Goal: Information Seeking & Learning: Check status

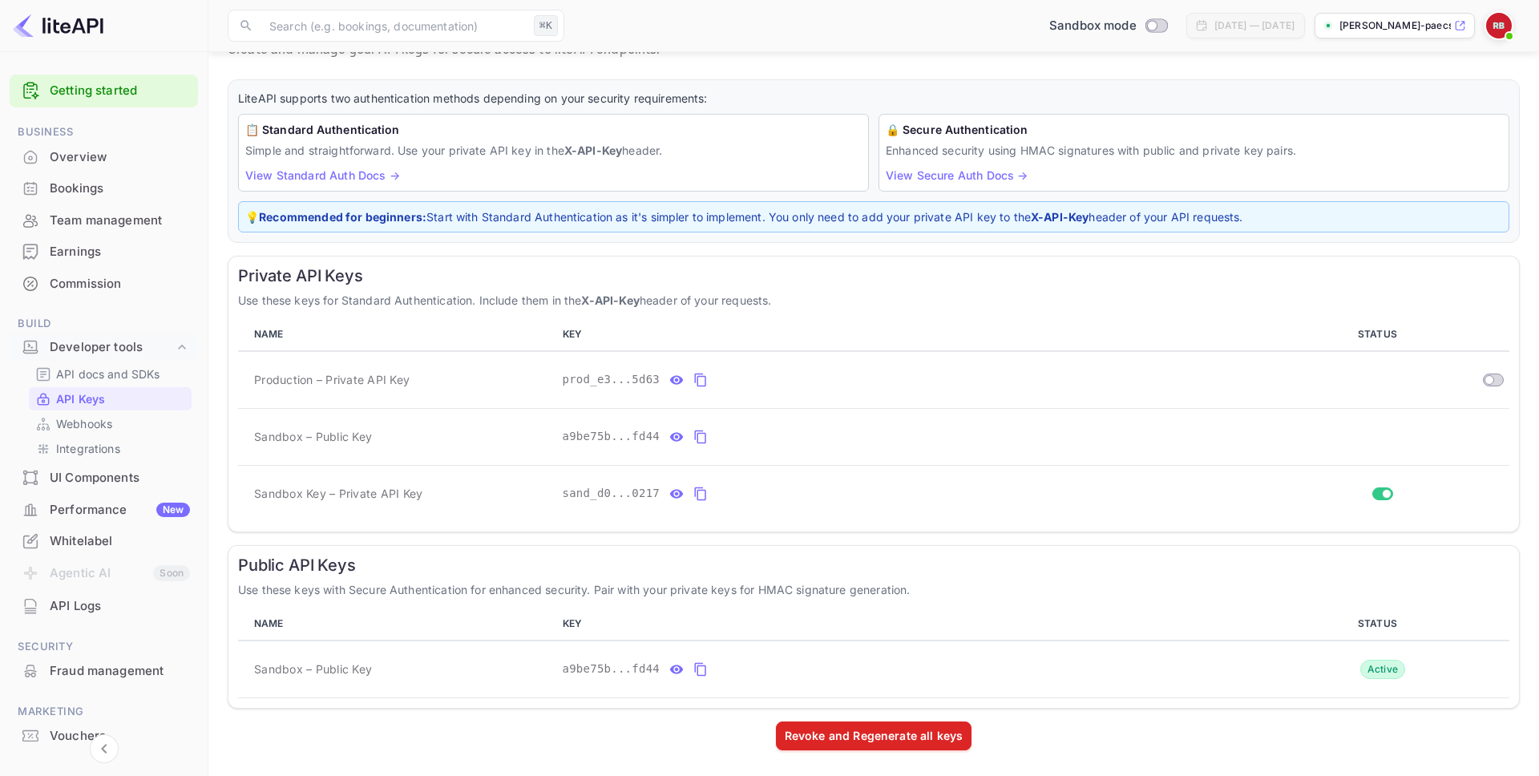
click at [86, 255] on div "Earnings" at bounding box center [120, 252] width 140 height 18
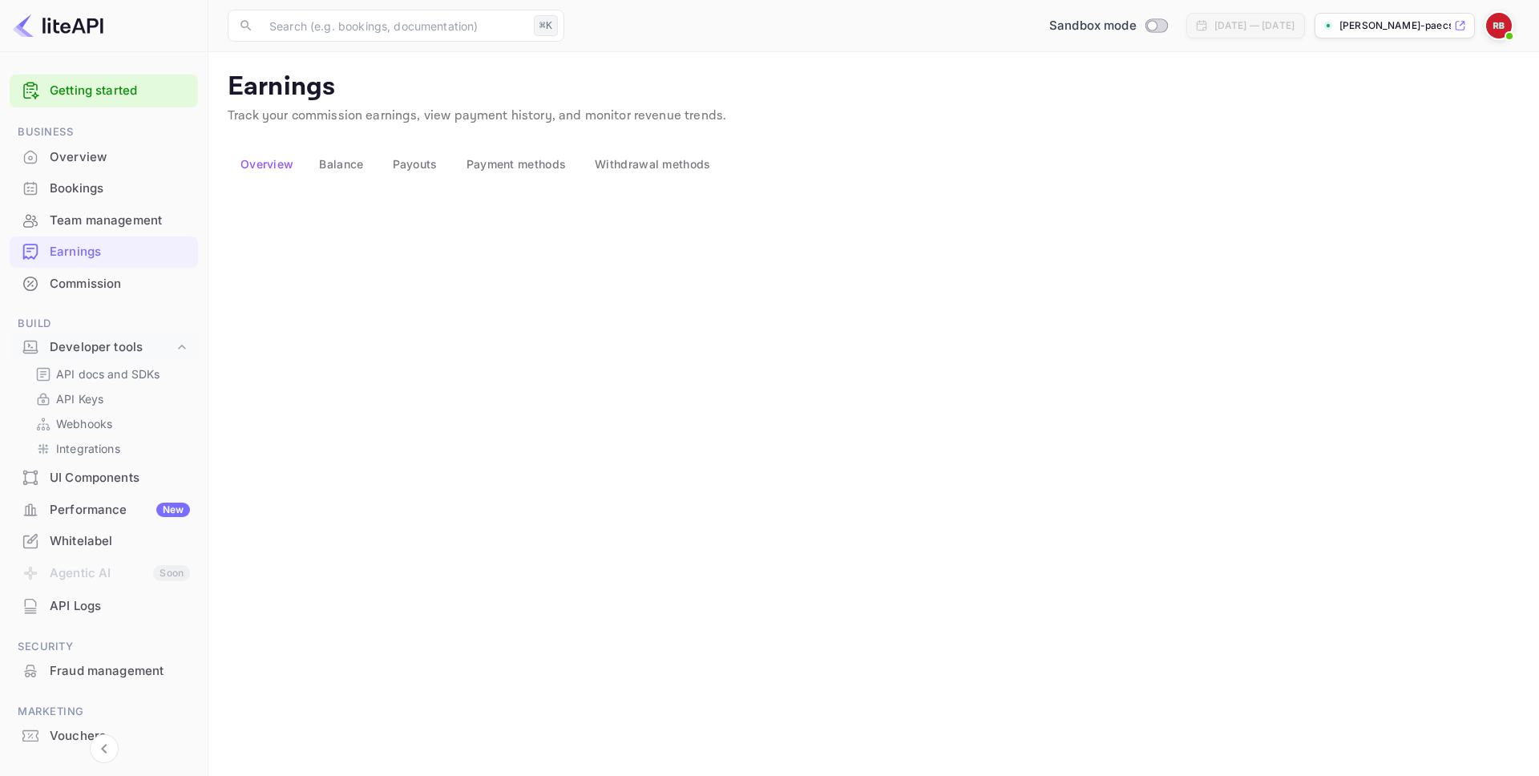
click at [379, 166] on button "Balance" at bounding box center [342, 164] width 73 height 38
click at [438, 166] on span "Payouts" at bounding box center [415, 164] width 45 height 14
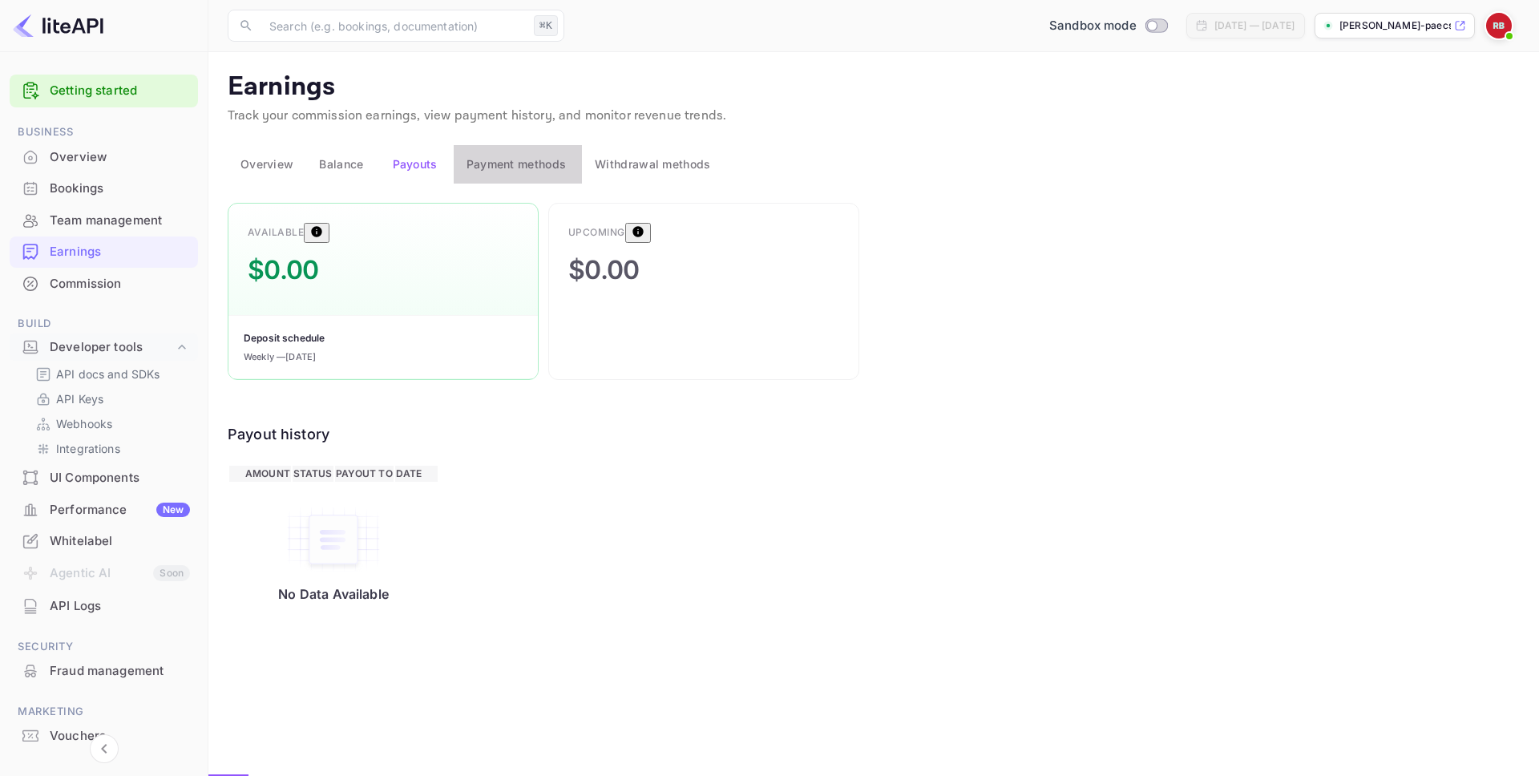
click at [527, 166] on span "Payment methods" at bounding box center [517, 164] width 100 height 14
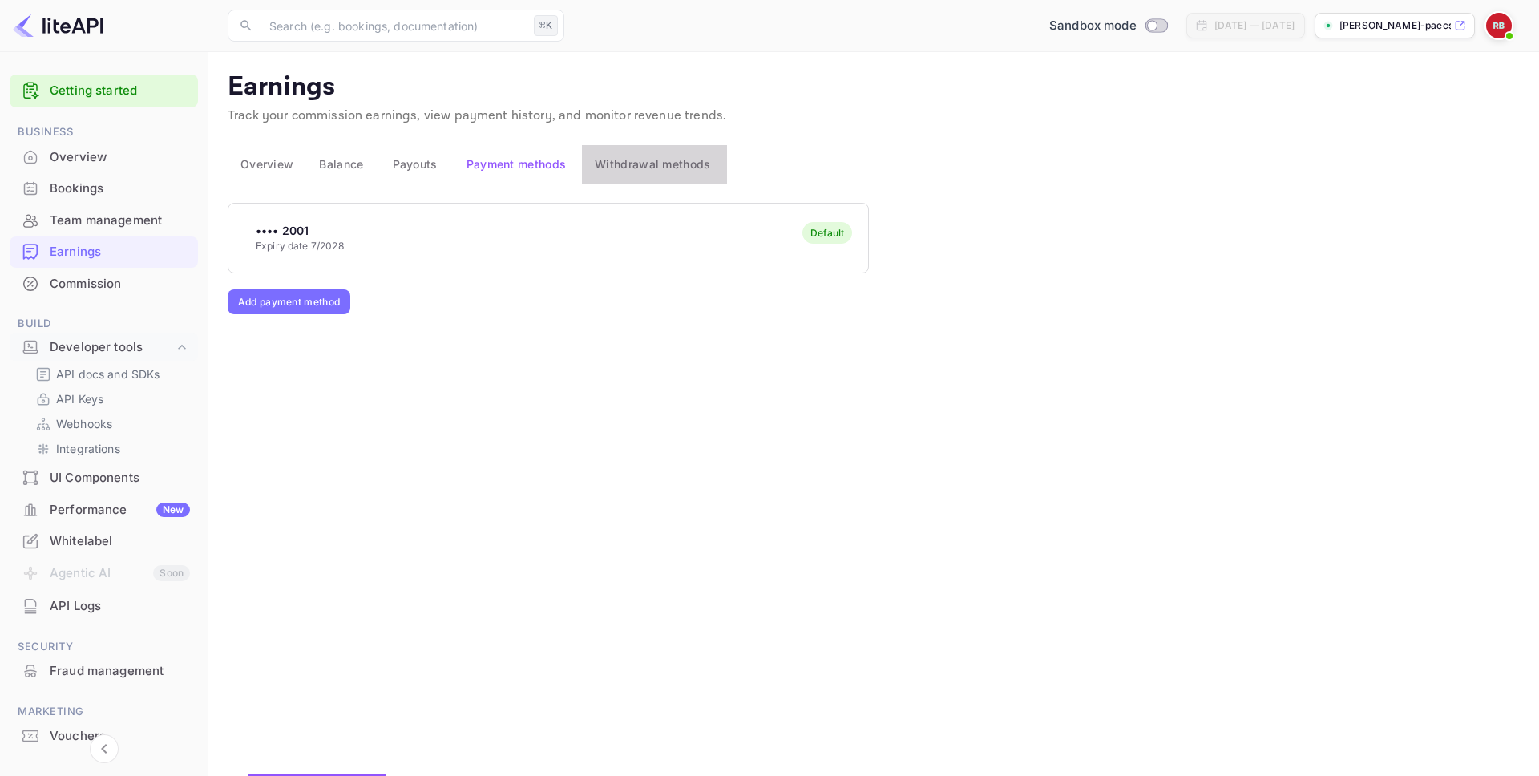
click at [680, 162] on span "Withdrawal methods" at bounding box center [652, 164] width 115 height 14
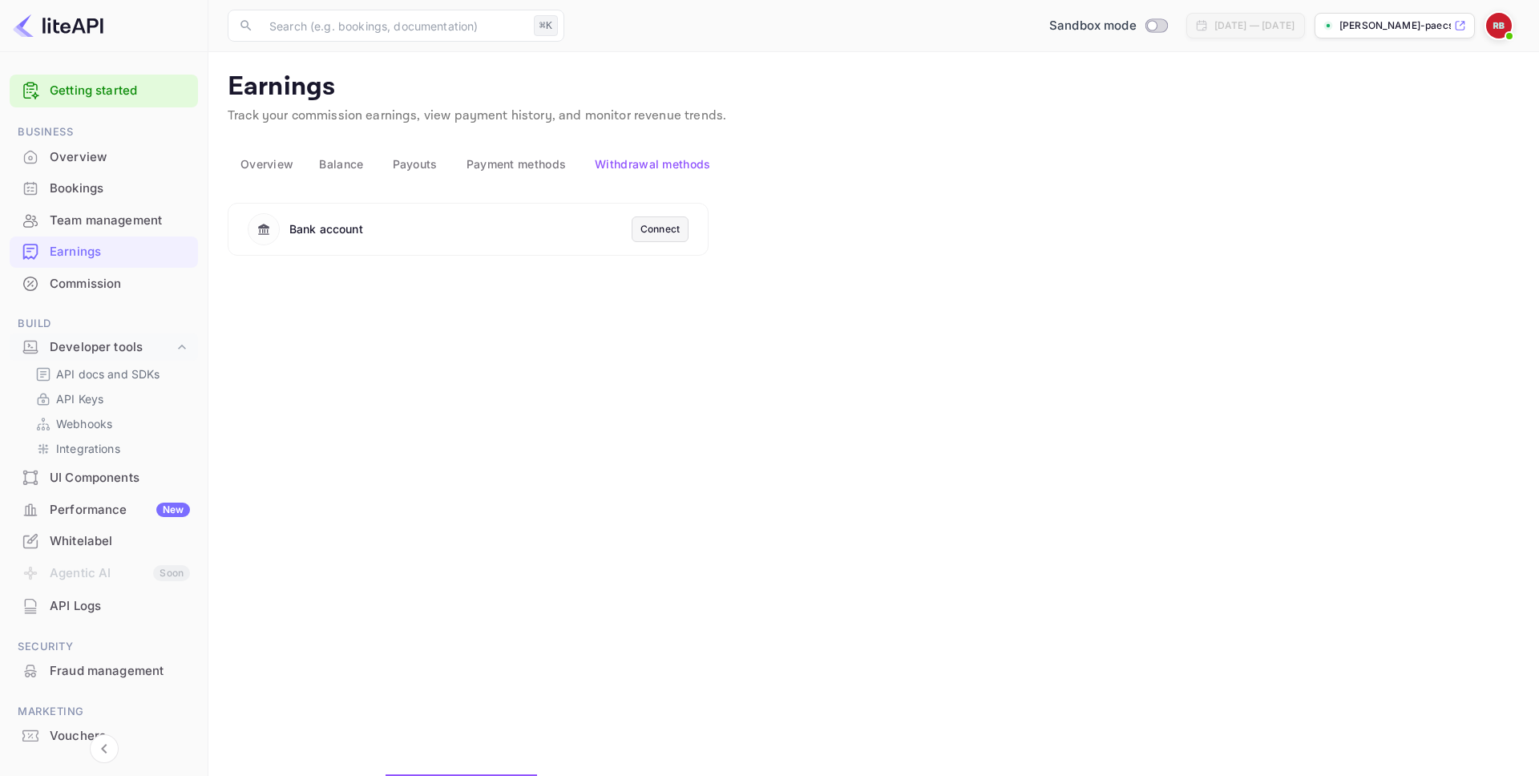
click at [279, 165] on span "Overview" at bounding box center [266, 164] width 53 height 14
click at [107, 375] on p "API docs and SDKs" at bounding box center [108, 374] width 104 height 17
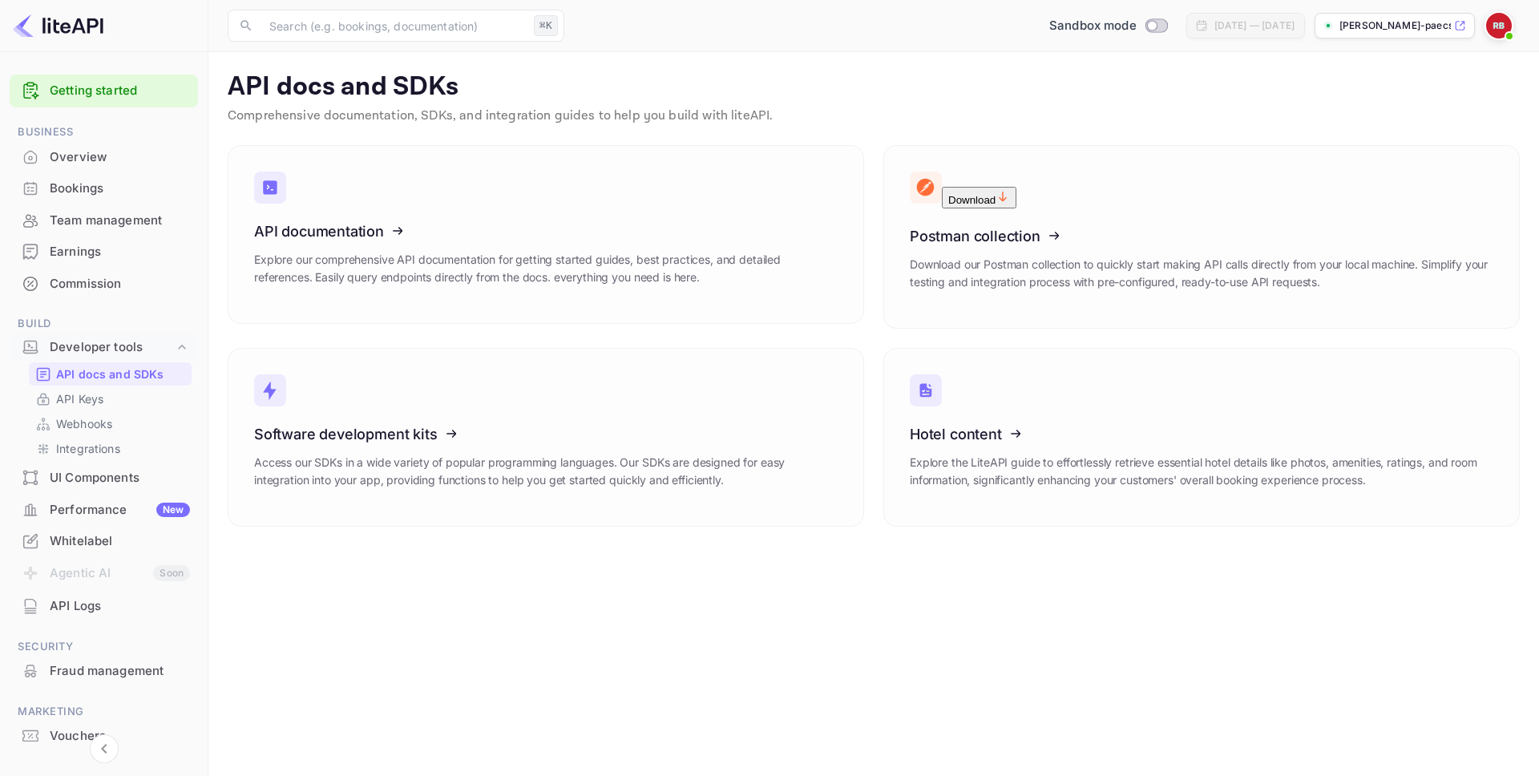
click at [106, 483] on div "UI Components" at bounding box center [120, 478] width 140 height 18
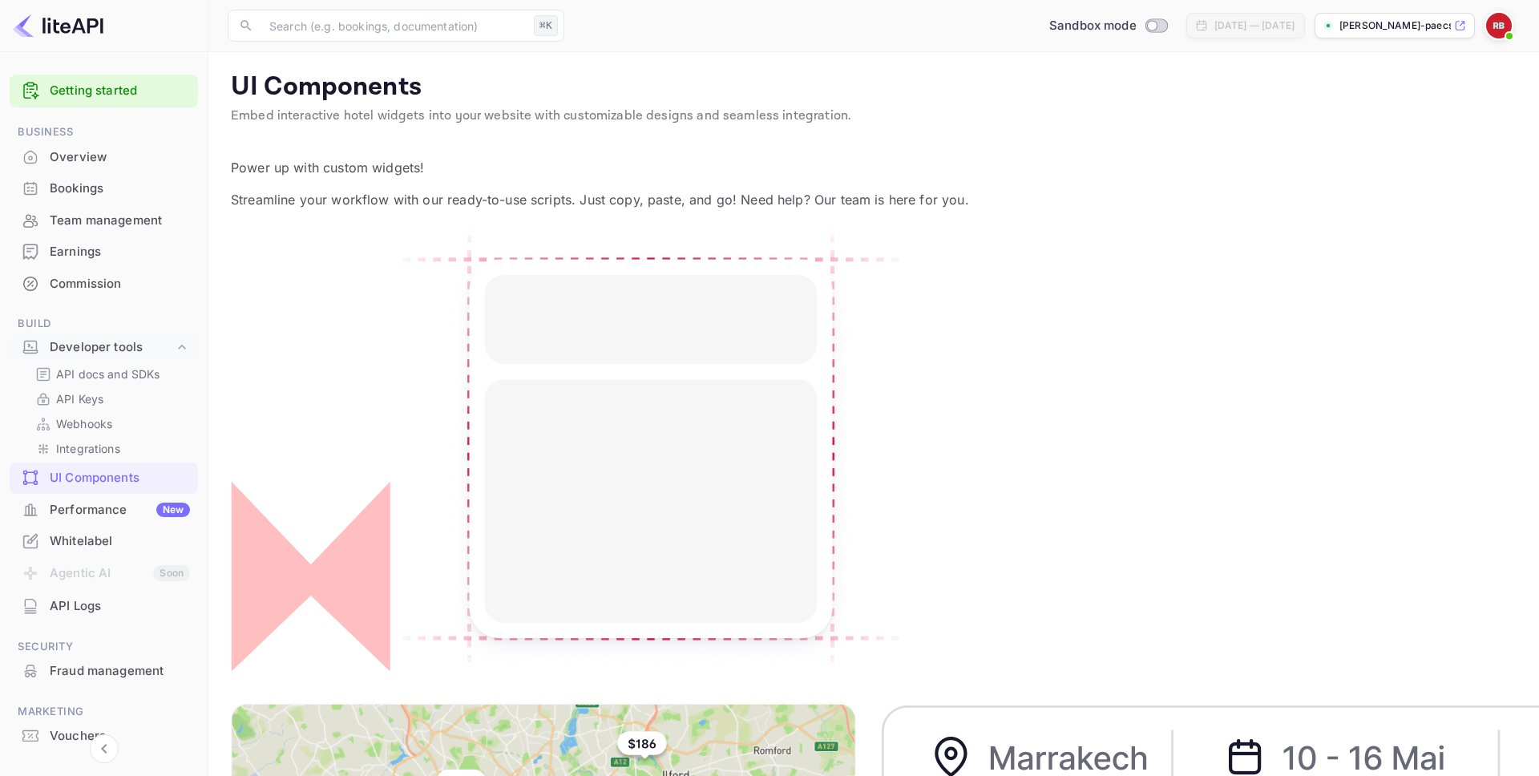
click at [97, 494] on li "Performance New" at bounding box center [104, 510] width 188 height 32
click at [1364, 25] on p "[PERSON_NAME]-paecs.n..." at bounding box center [1394, 25] width 111 height 14
click at [100, 446] on p "Integrations" at bounding box center [88, 448] width 64 height 17
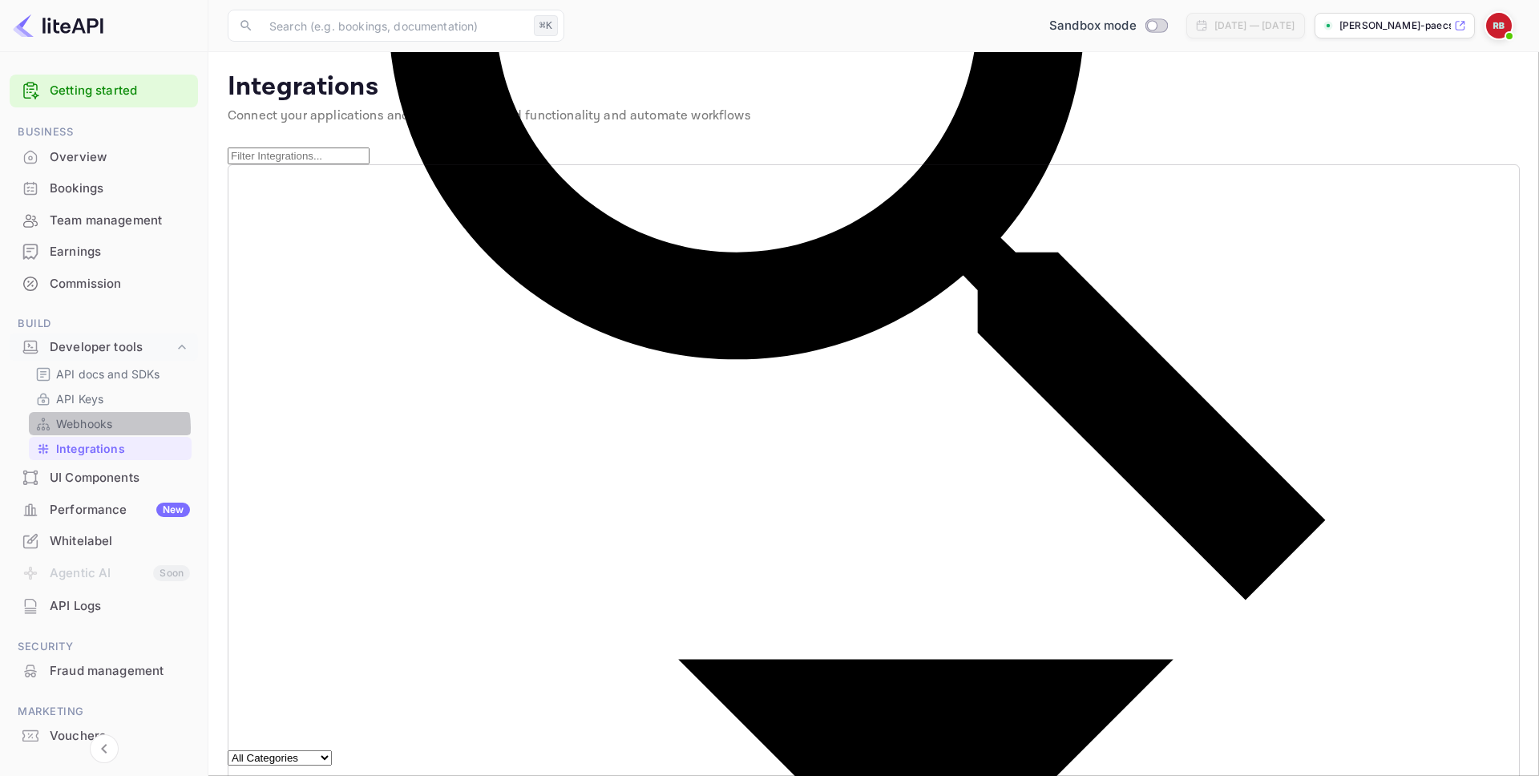
click at [105, 427] on p "Webhooks" at bounding box center [84, 423] width 56 height 17
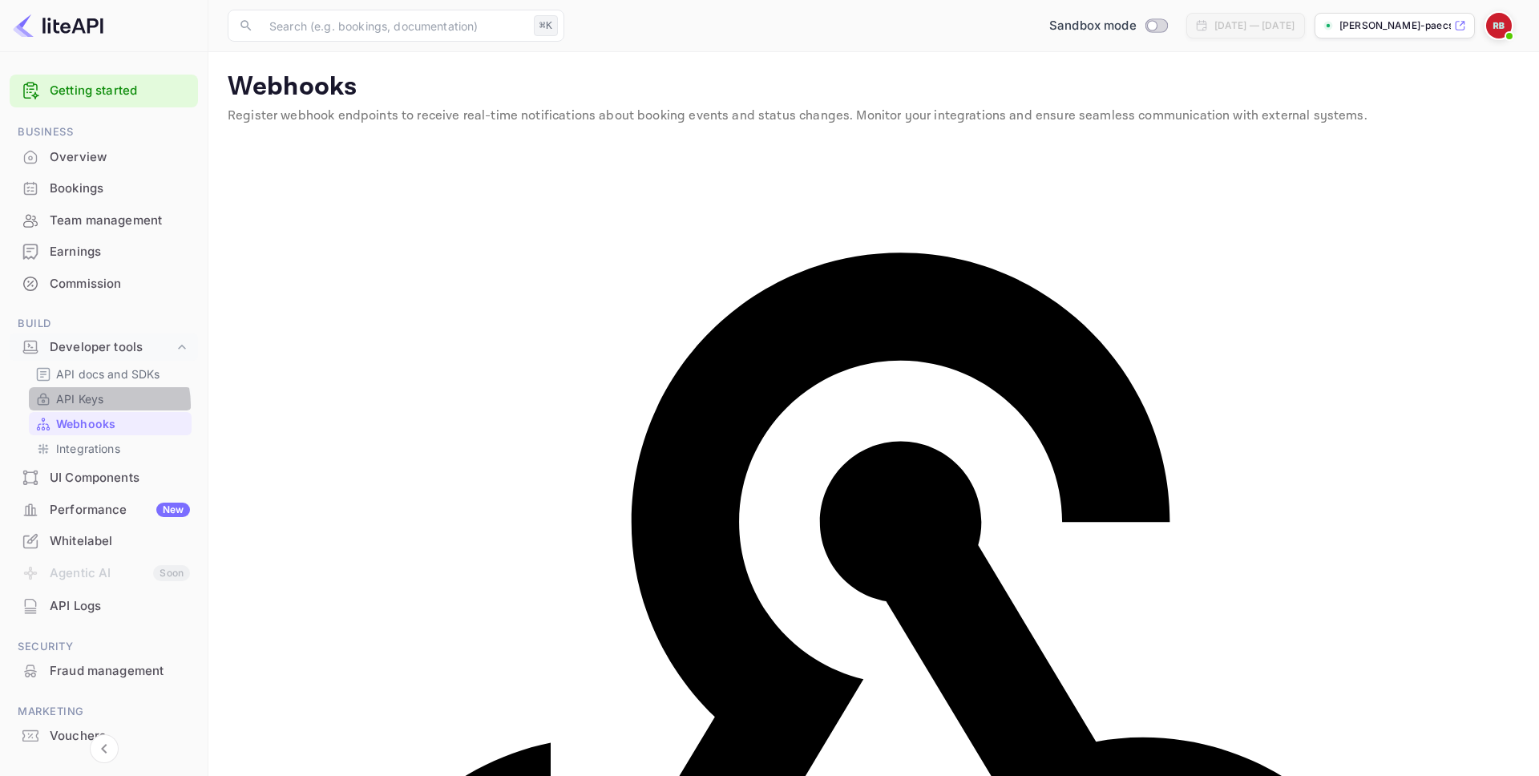
click at [98, 405] on p "API Keys" at bounding box center [79, 398] width 47 height 17
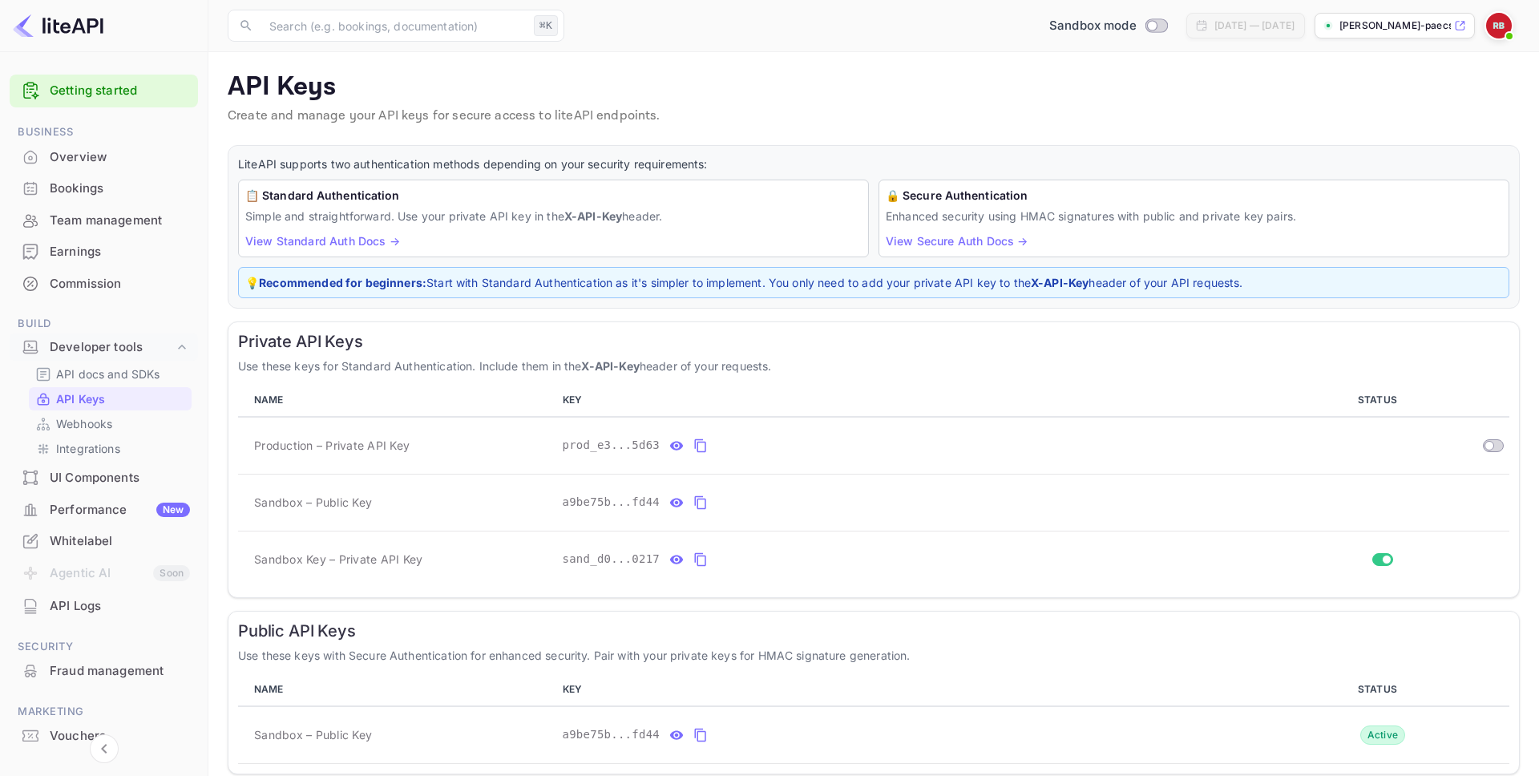
click at [107, 281] on div "Commission" at bounding box center [120, 284] width 140 height 18
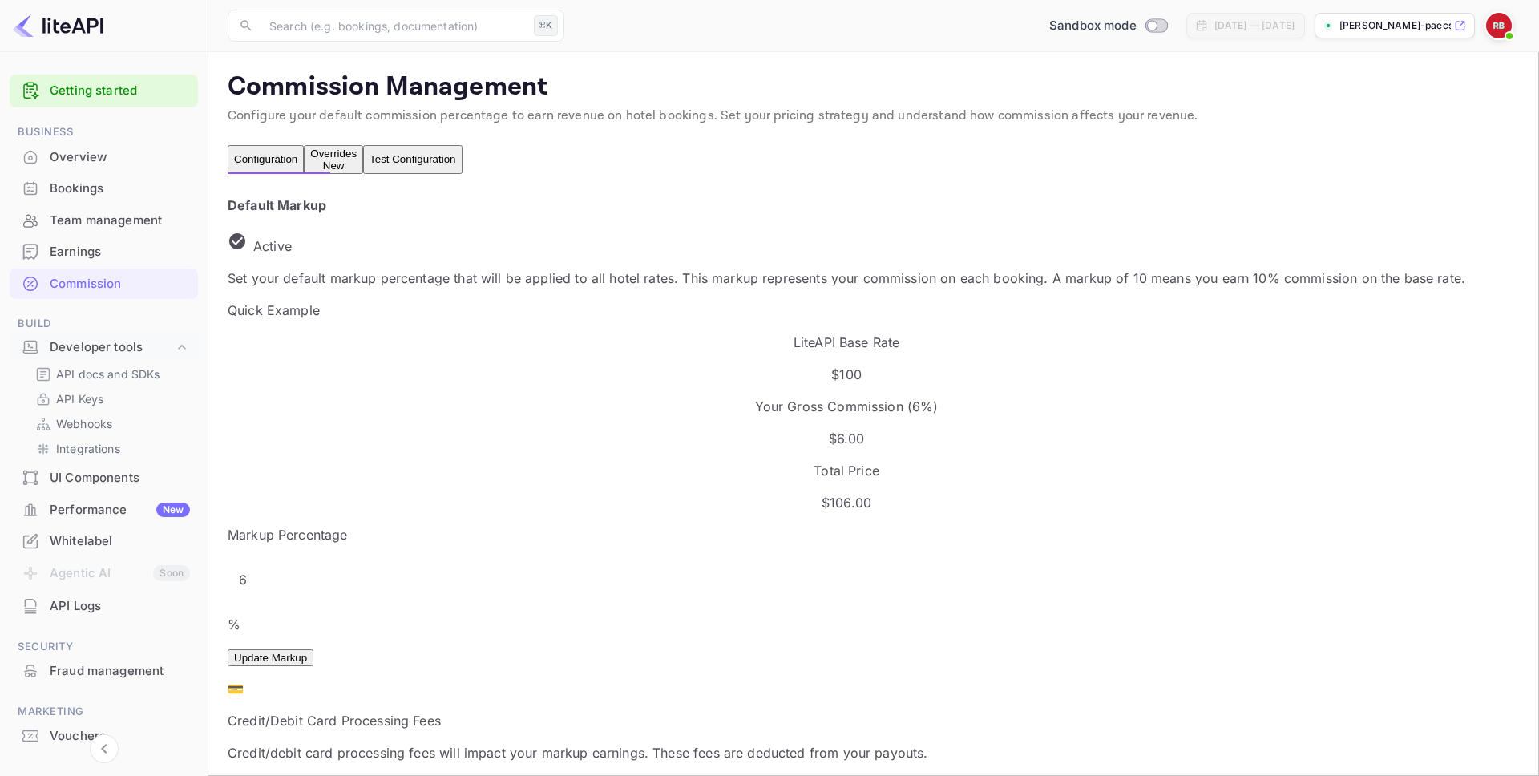
scroll to position [285, 806]
click at [139, 197] on div "Bookings" at bounding box center [104, 188] width 188 height 31
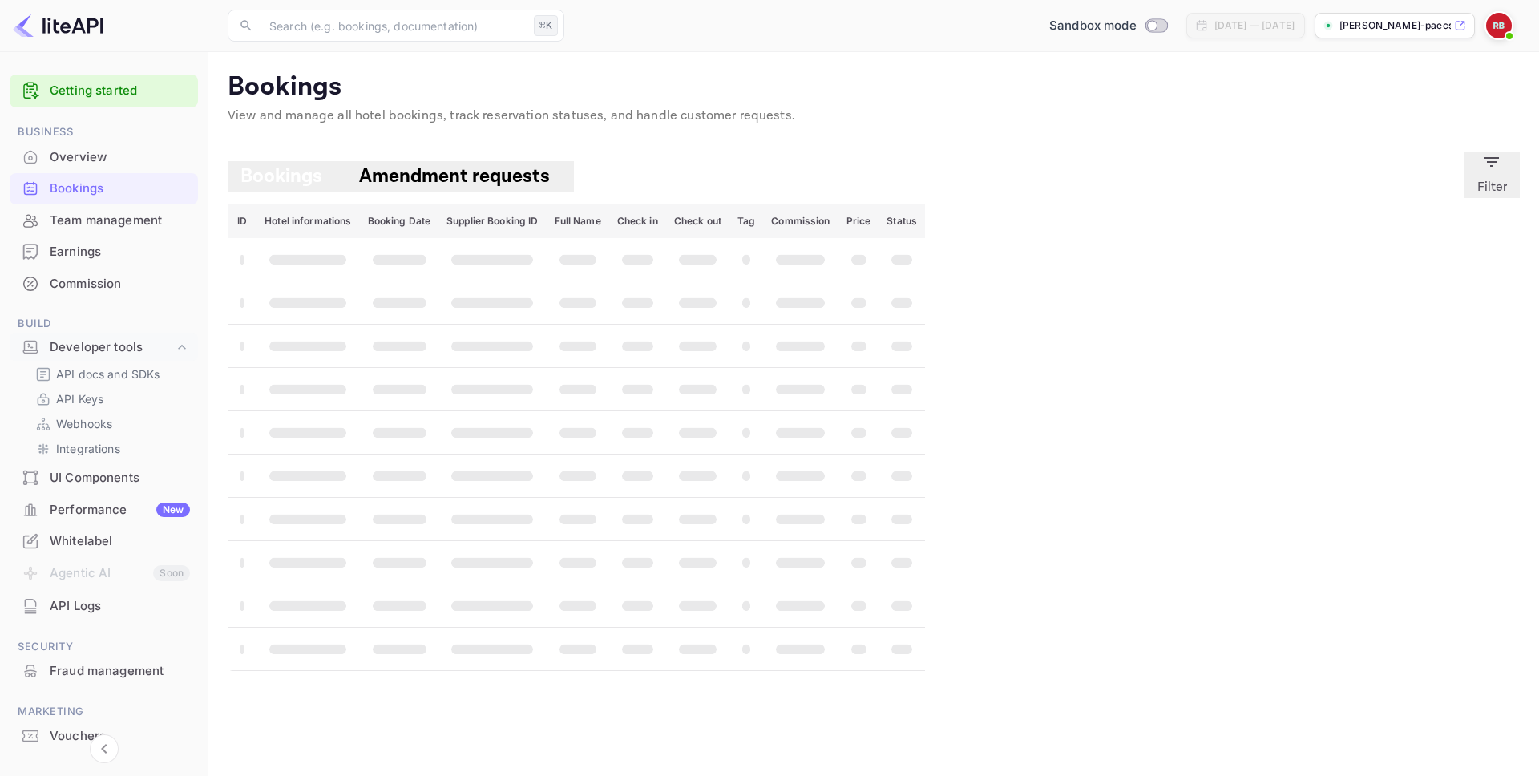
click at [114, 162] on div "Overview" at bounding box center [120, 157] width 140 height 18
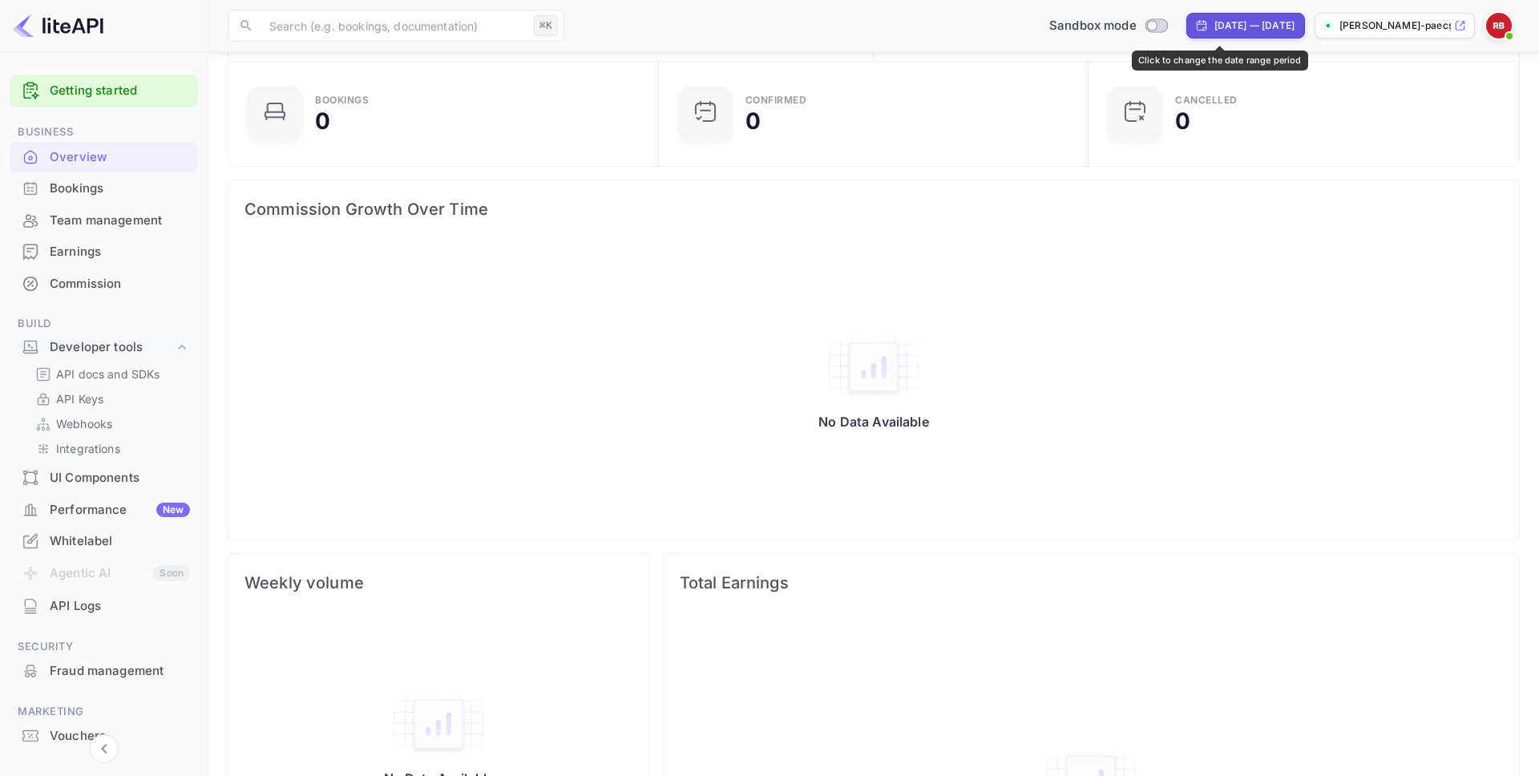
scroll to position [101, 0]
click at [1242, 18] on div "[DATE] — [DATE]" at bounding box center [1254, 25] width 80 height 14
select select "6"
select select "2025"
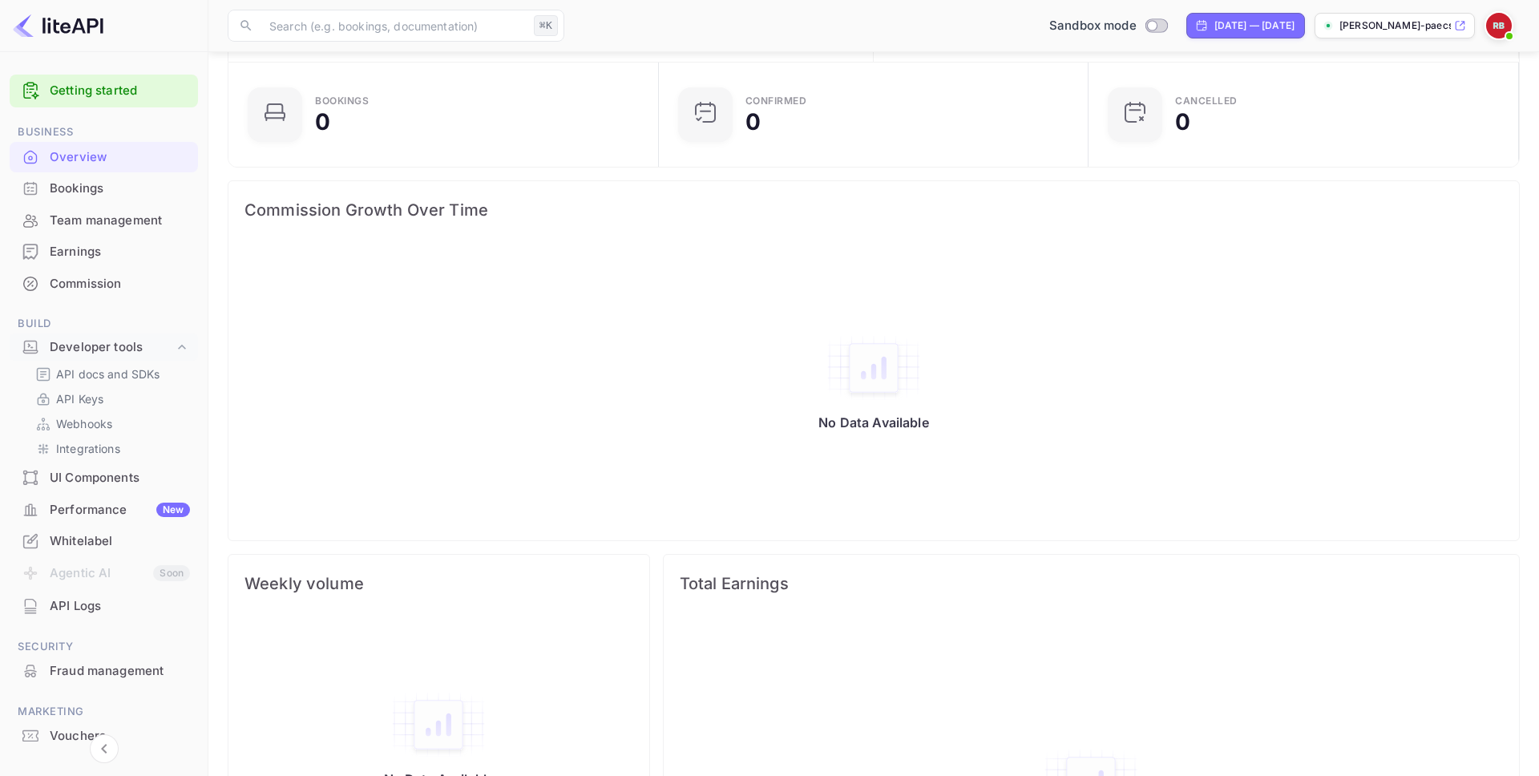
select select "7"
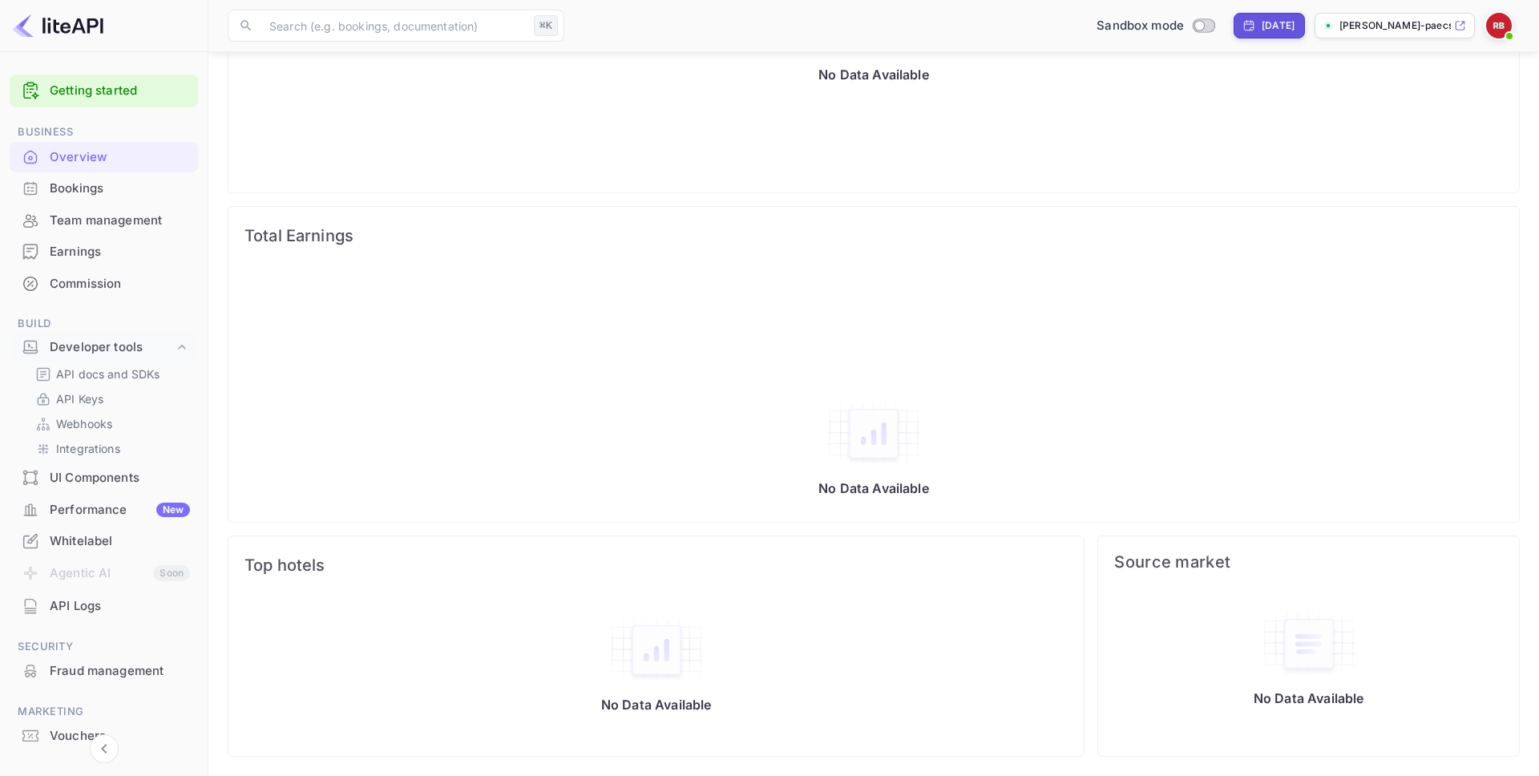
click at [1245, 34] on div "[DATE]" at bounding box center [1269, 26] width 71 height 26
select select "7"
select select "2025"
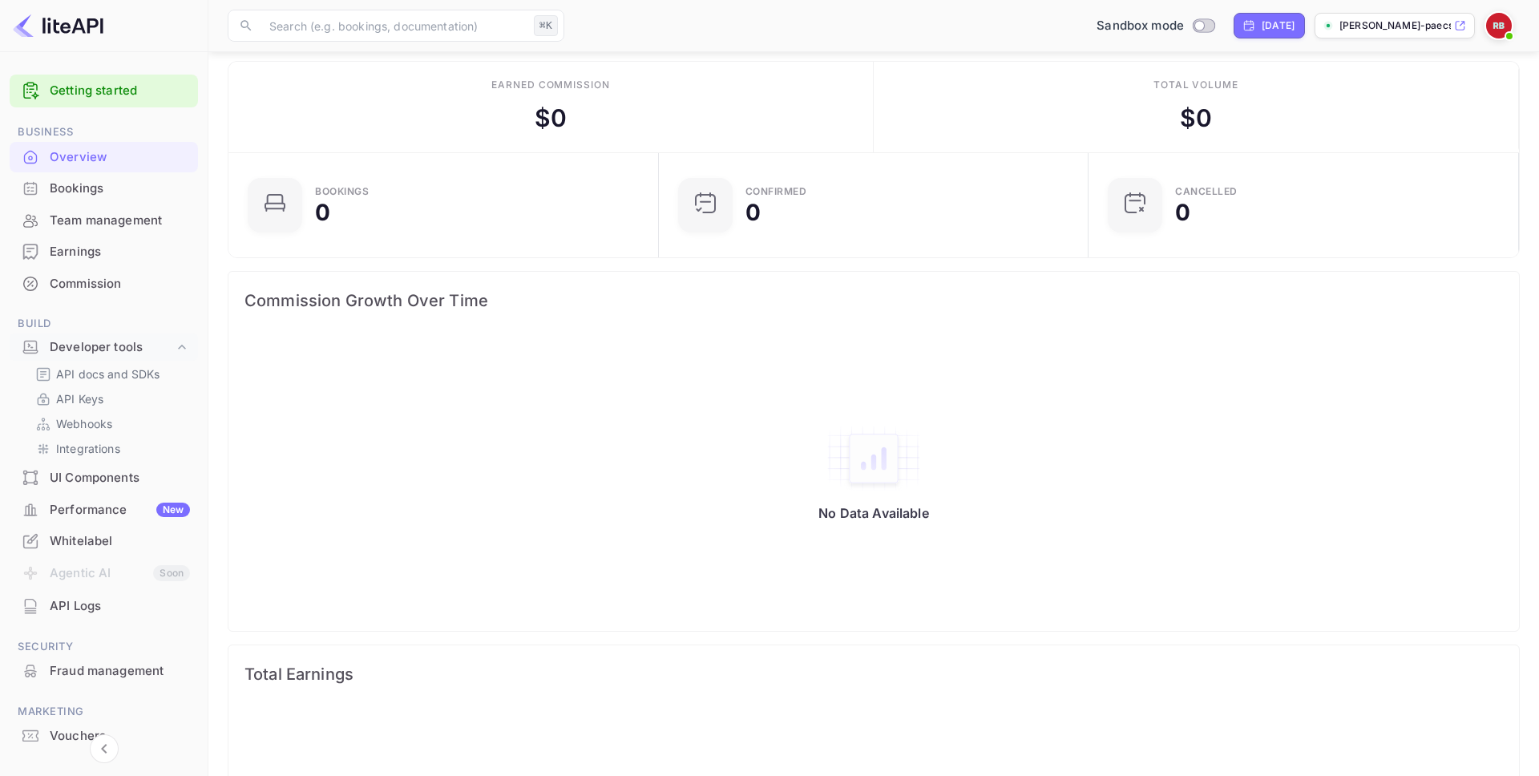
scroll to position [0, 0]
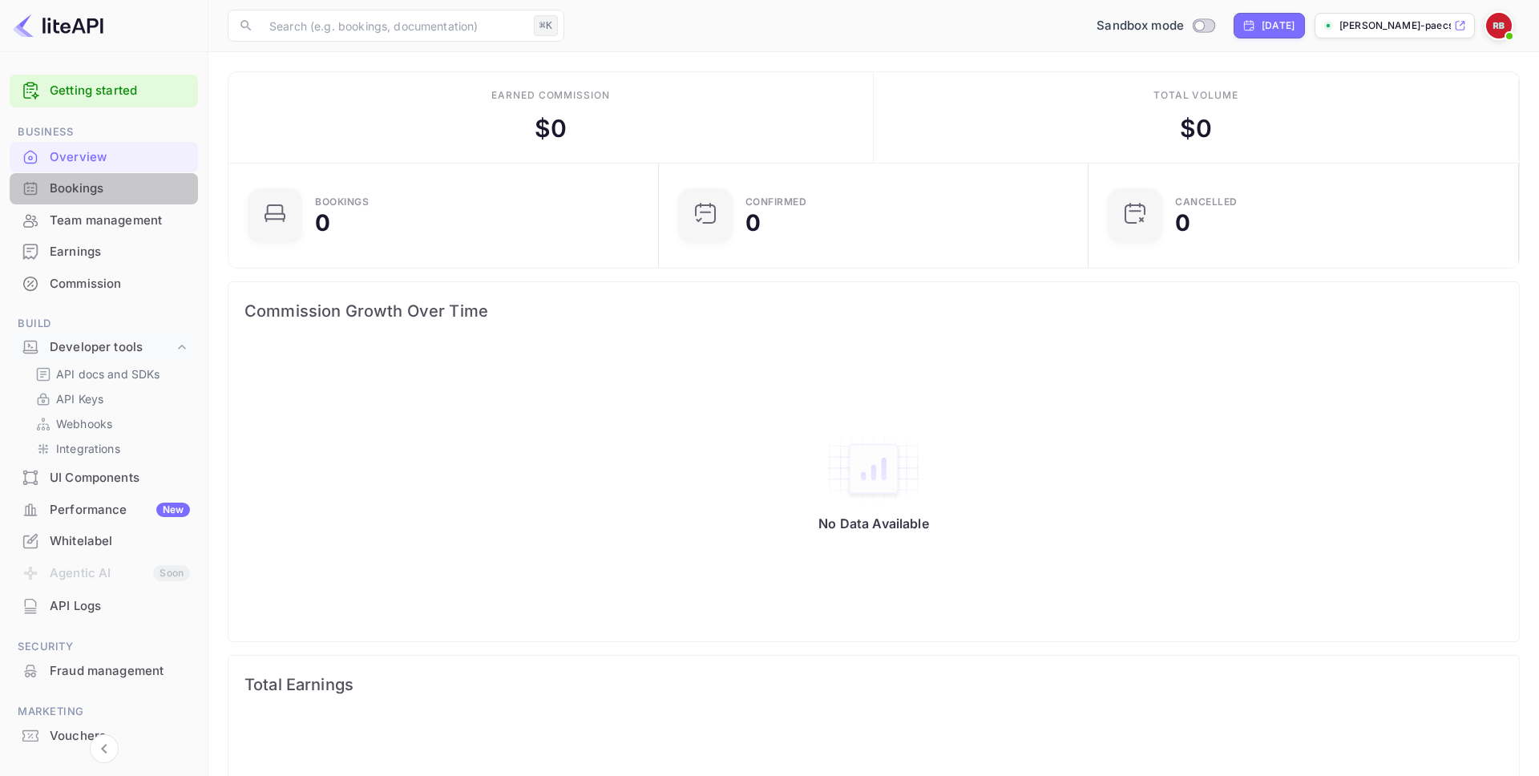
click at [159, 187] on div "Bookings" at bounding box center [120, 189] width 140 height 18
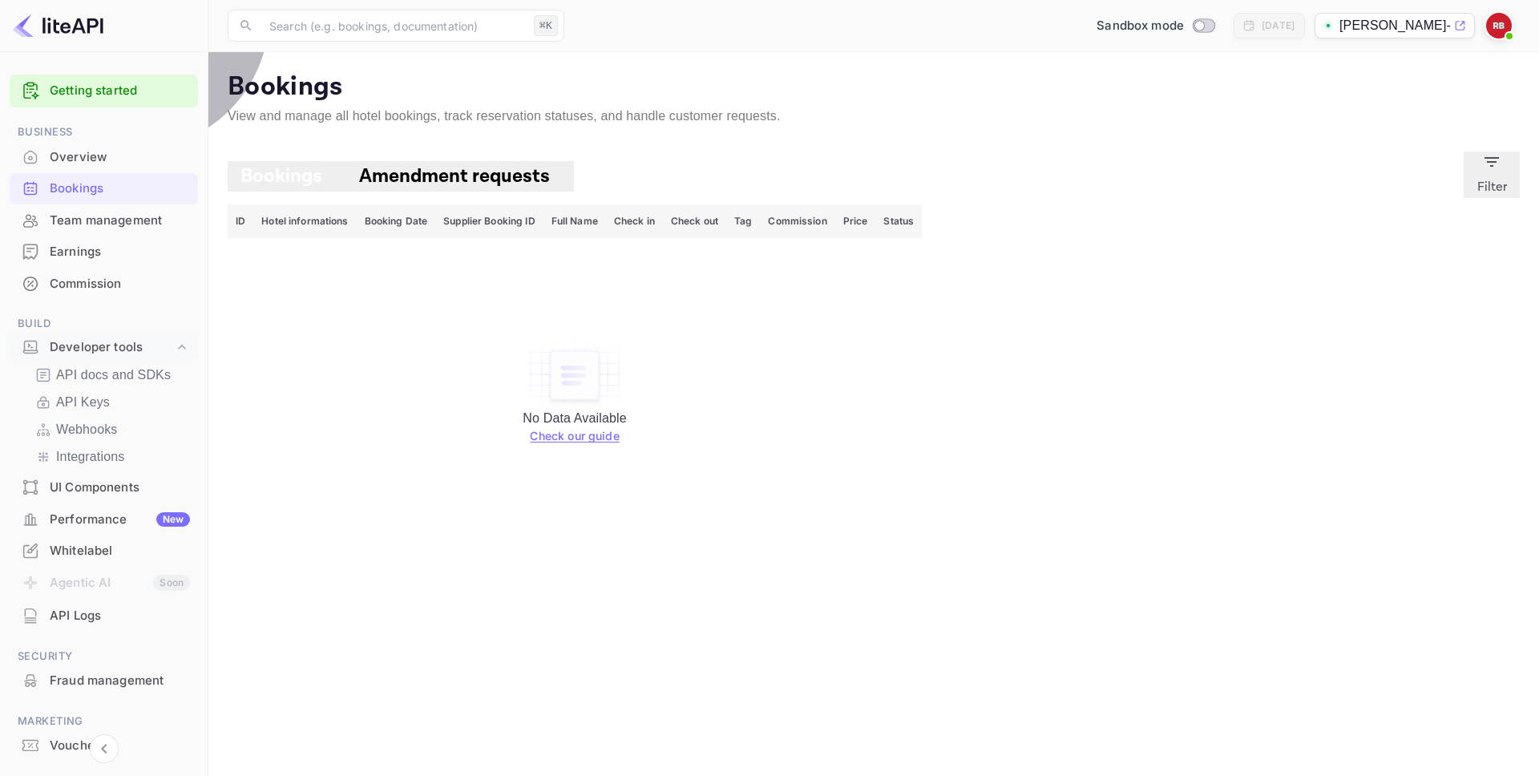
click at [464, 176] on span "Amendment requests" at bounding box center [454, 176] width 191 height 25
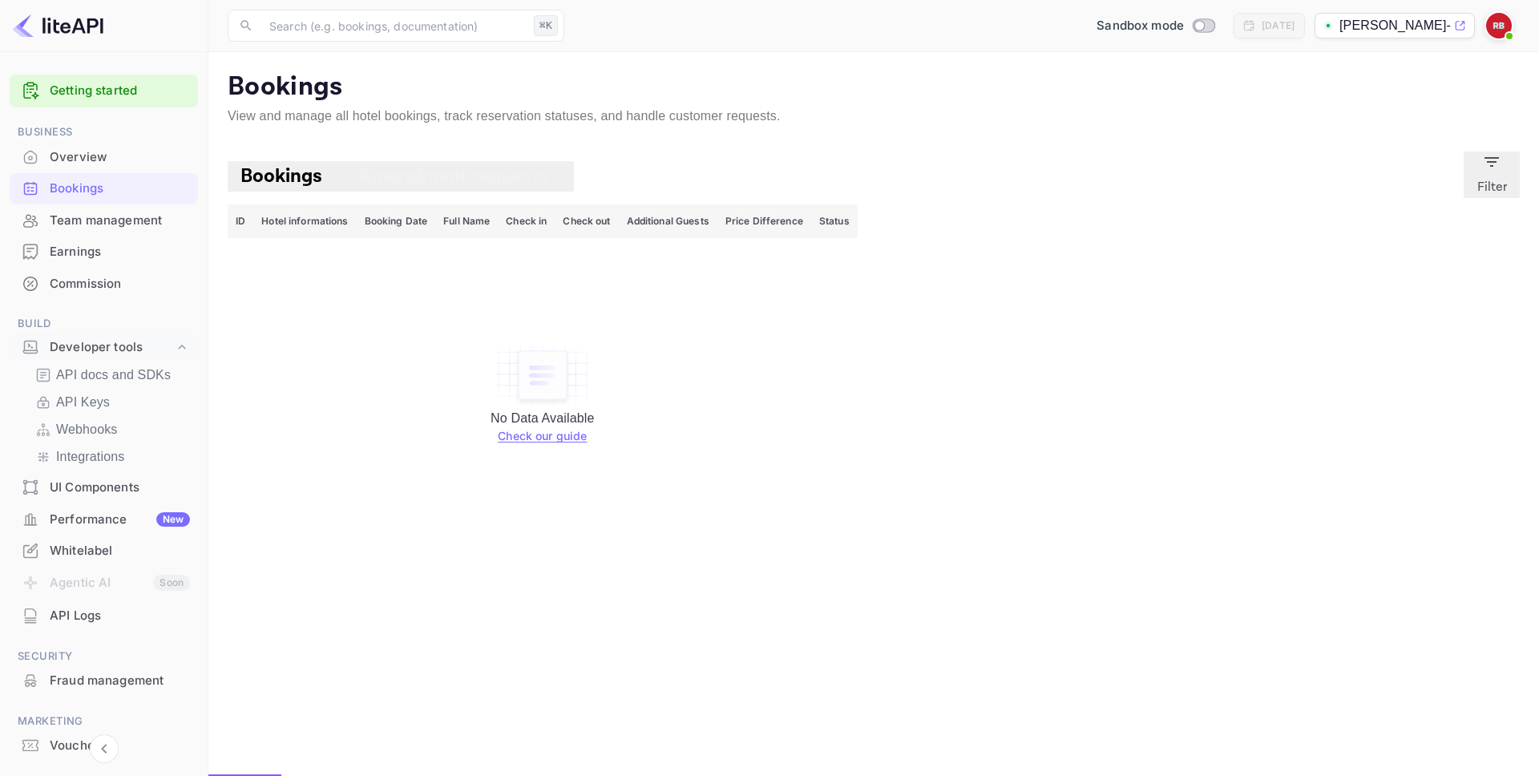
click at [297, 185] on button "Bookings" at bounding box center [283, 176] width 111 height 30
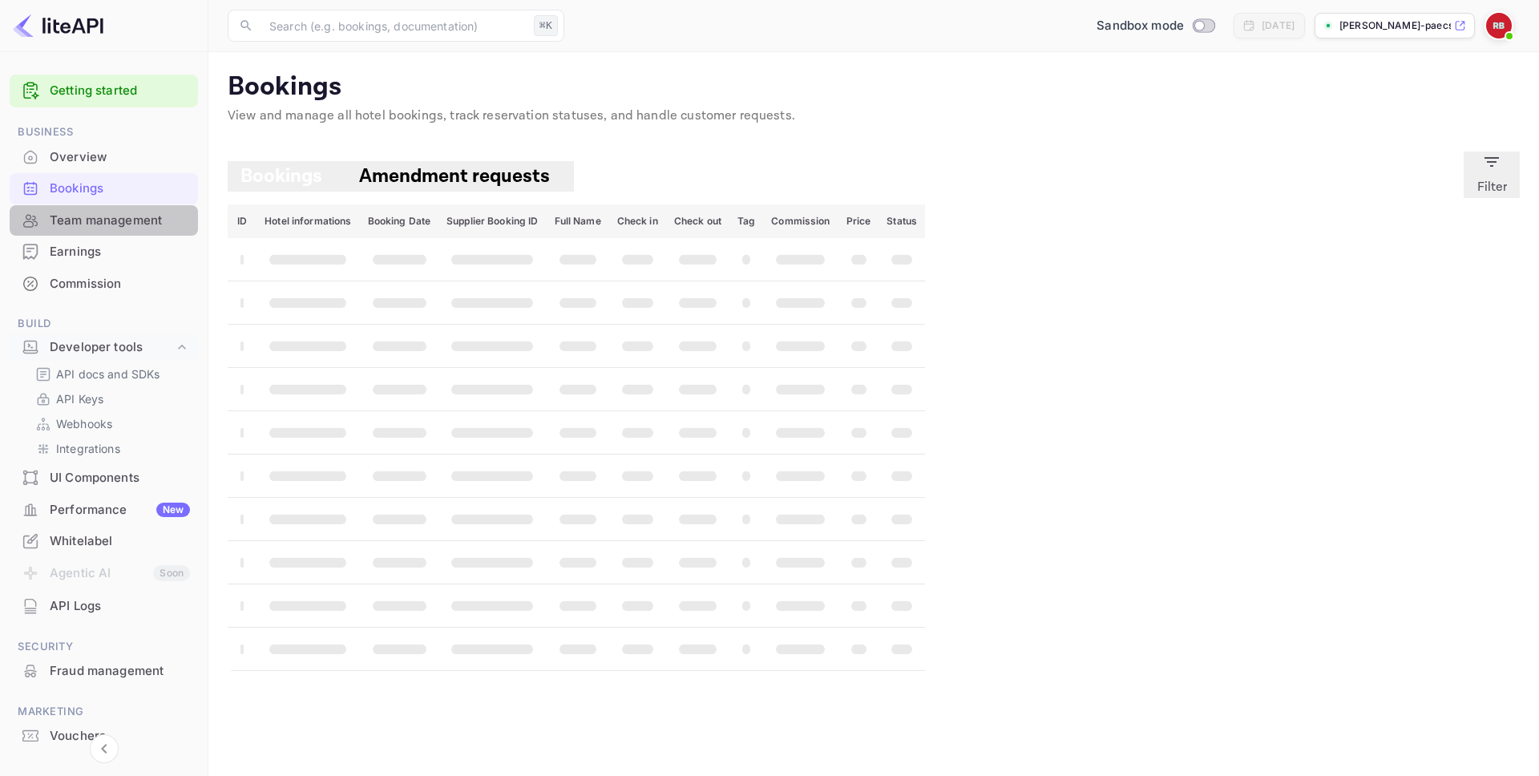
click at [131, 223] on div "Team management" at bounding box center [120, 221] width 140 height 18
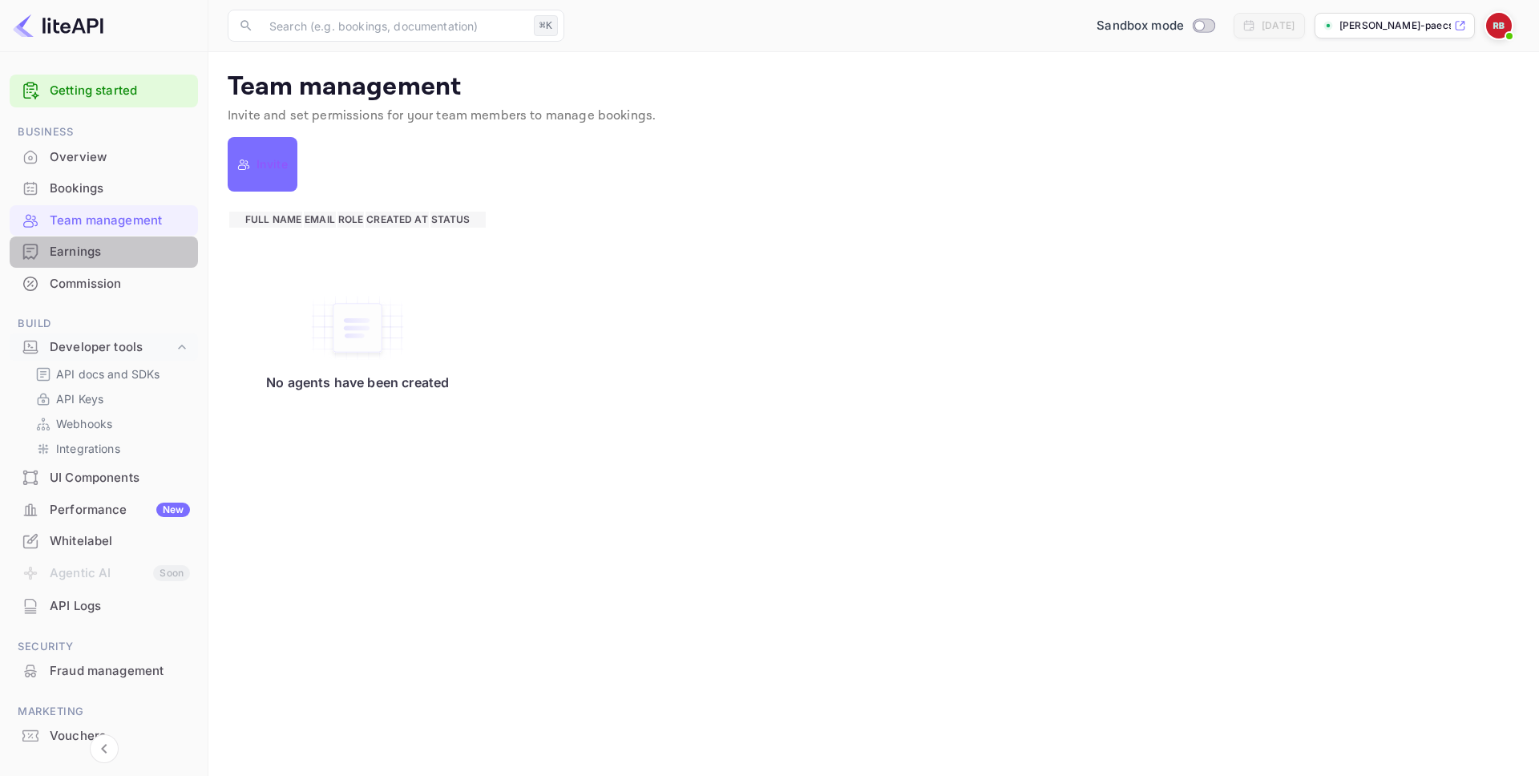
click at [138, 249] on div "Earnings" at bounding box center [120, 252] width 140 height 18
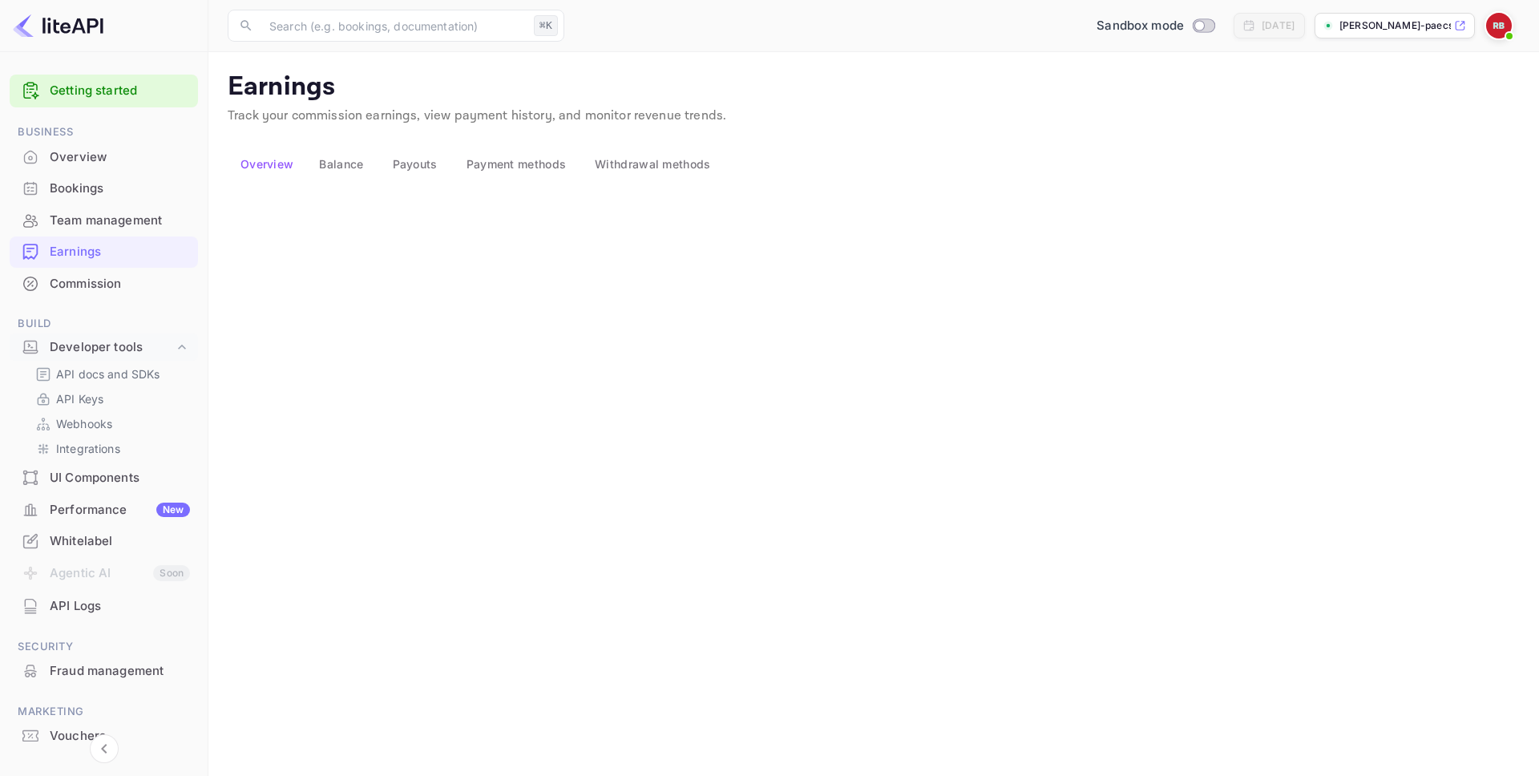
click at [168, 298] on div "Commission" at bounding box center [104, 284] width 188 height 31
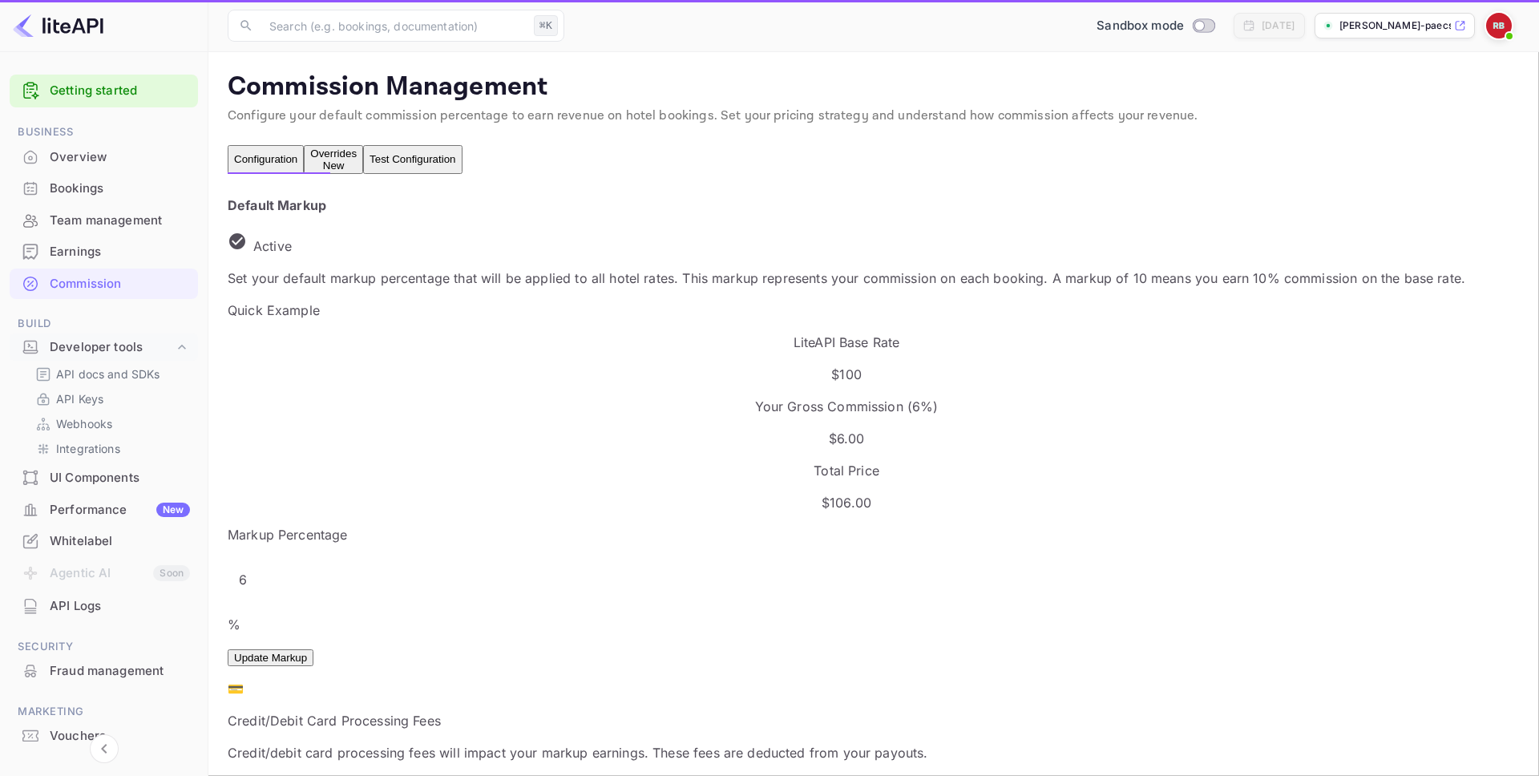
scroll to position [285, 806]
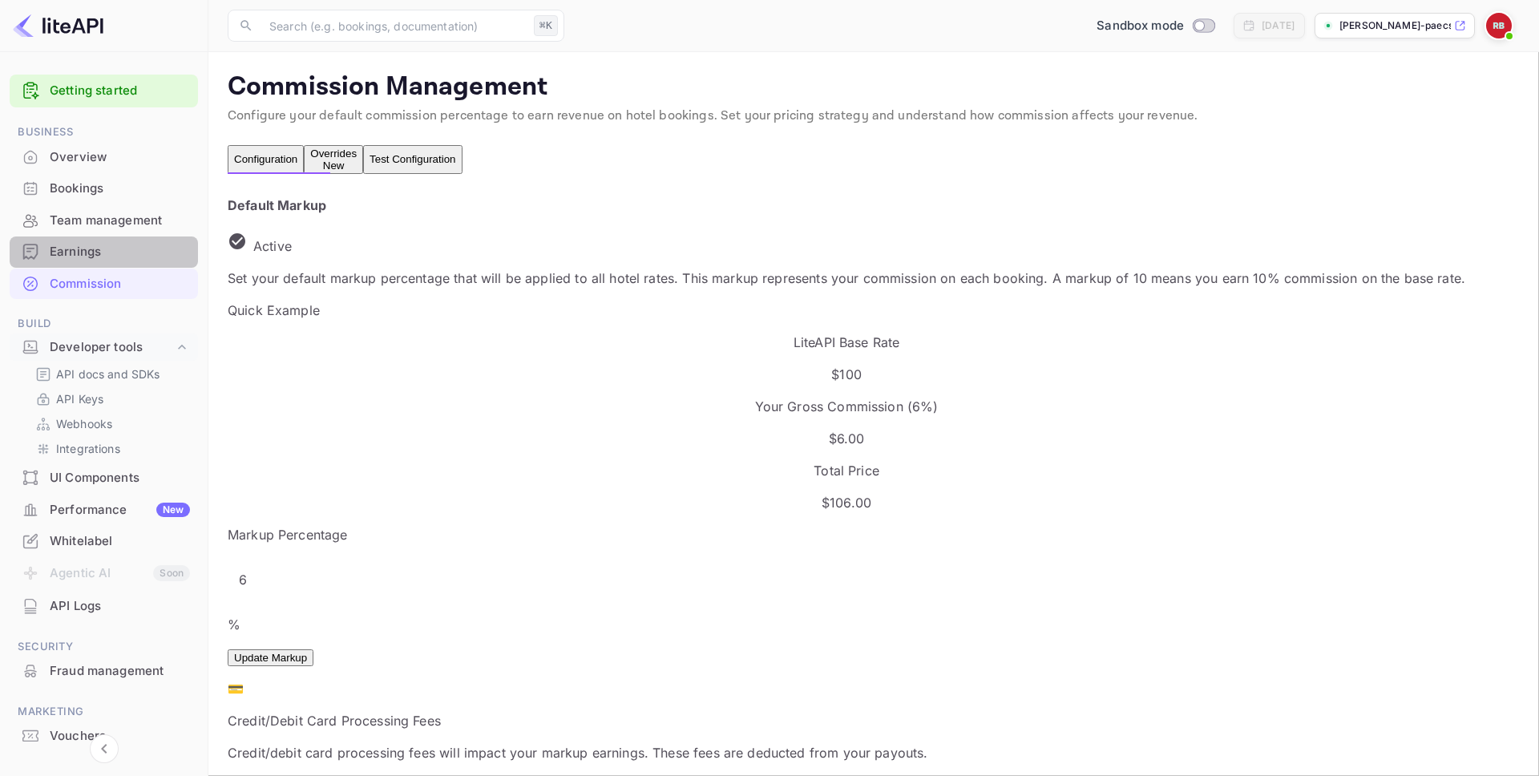
click at [148, 265] on div "Earnings" at bounding box center [104, 251] width 188 height 31
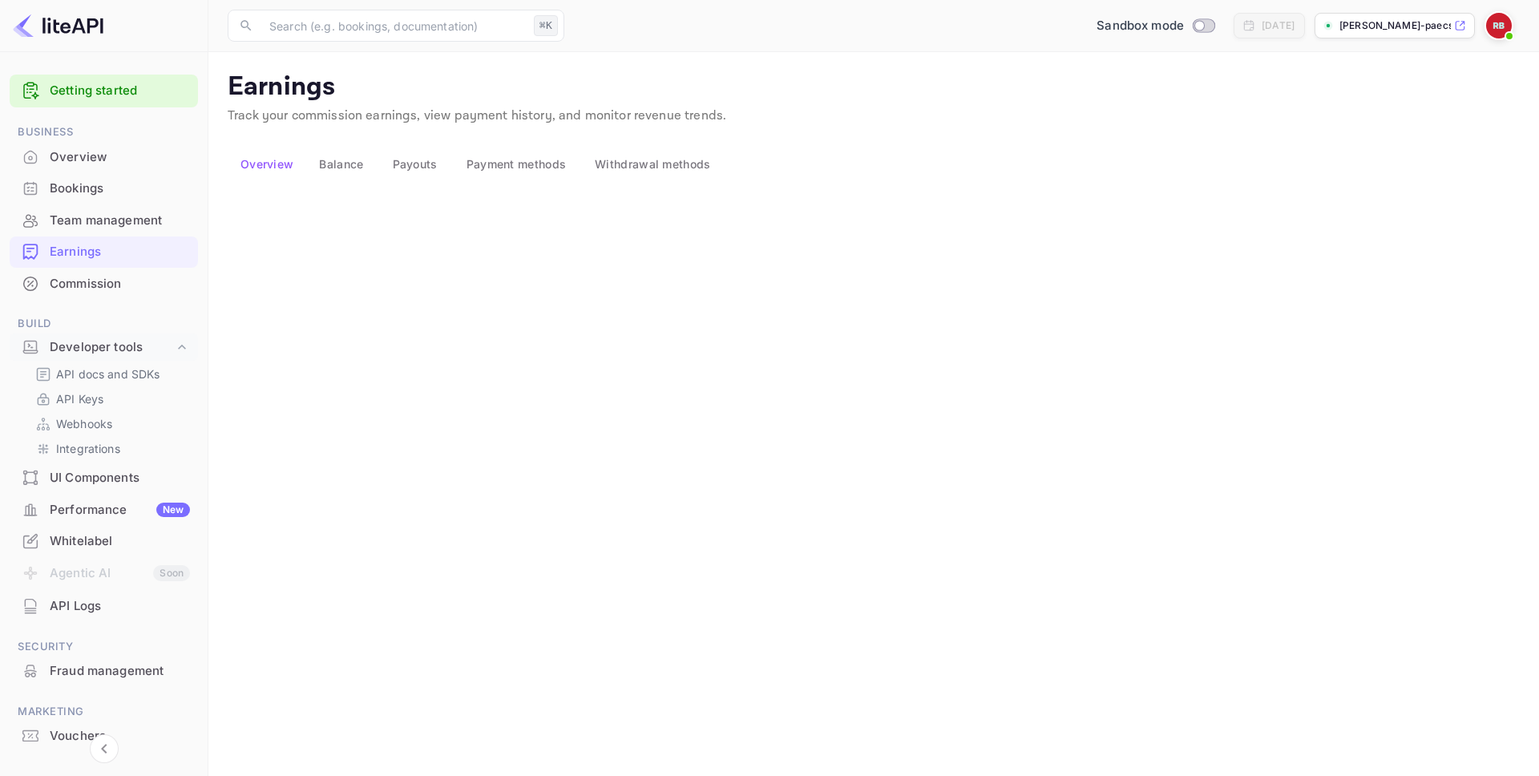
click at [543, 157] on span "Payment methods" at bounding box center [517, 164] width 100 height 14
click at [467, 220] on div "•••• 2001 Expiry date 7/2028 Default" at bounding box center [548, 237] width 640 height 63
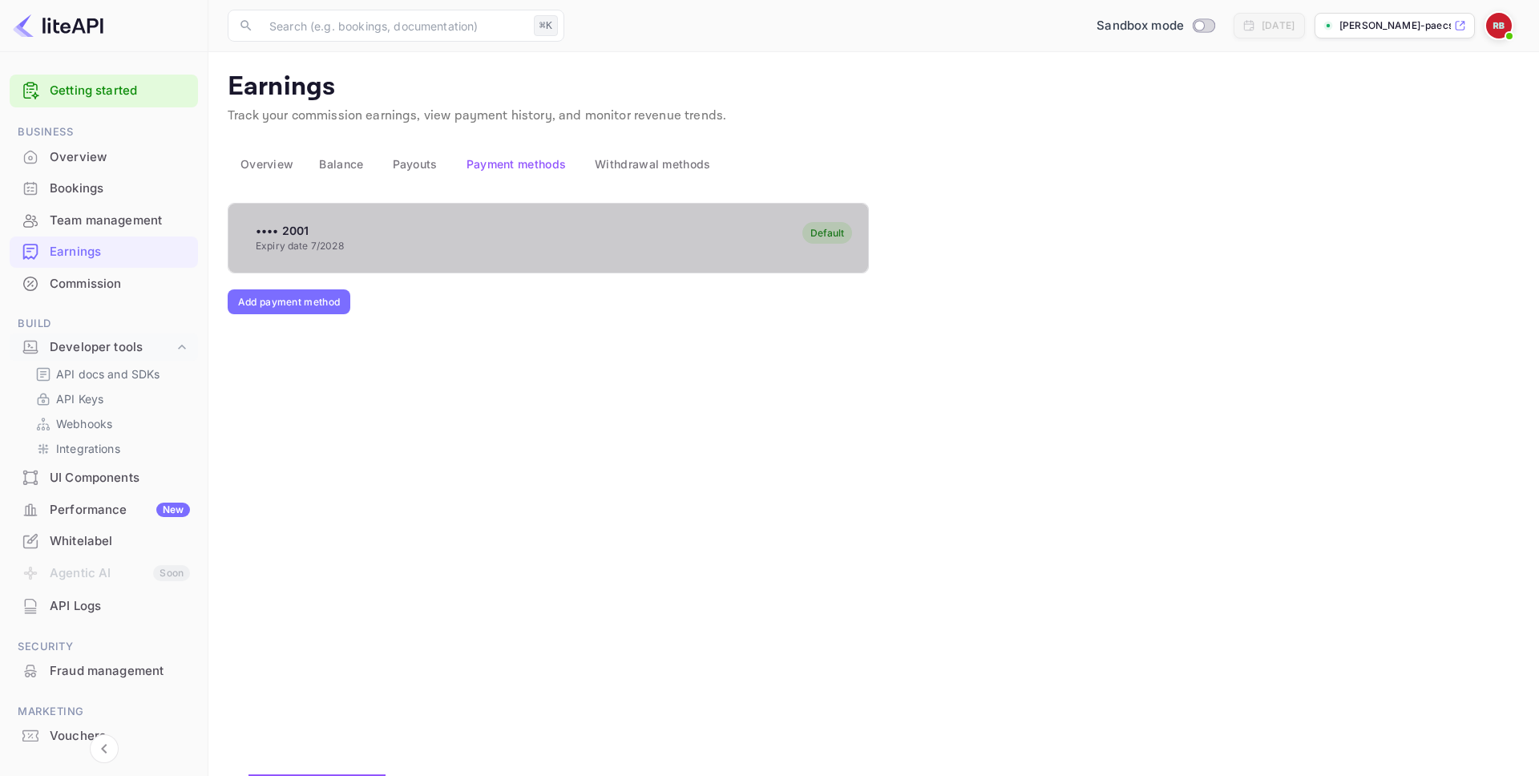
click at [467, 220] on div "•••• 2001 Expiry date 7/2028 Default" at bounding box center [548, 237] width 640 height 63
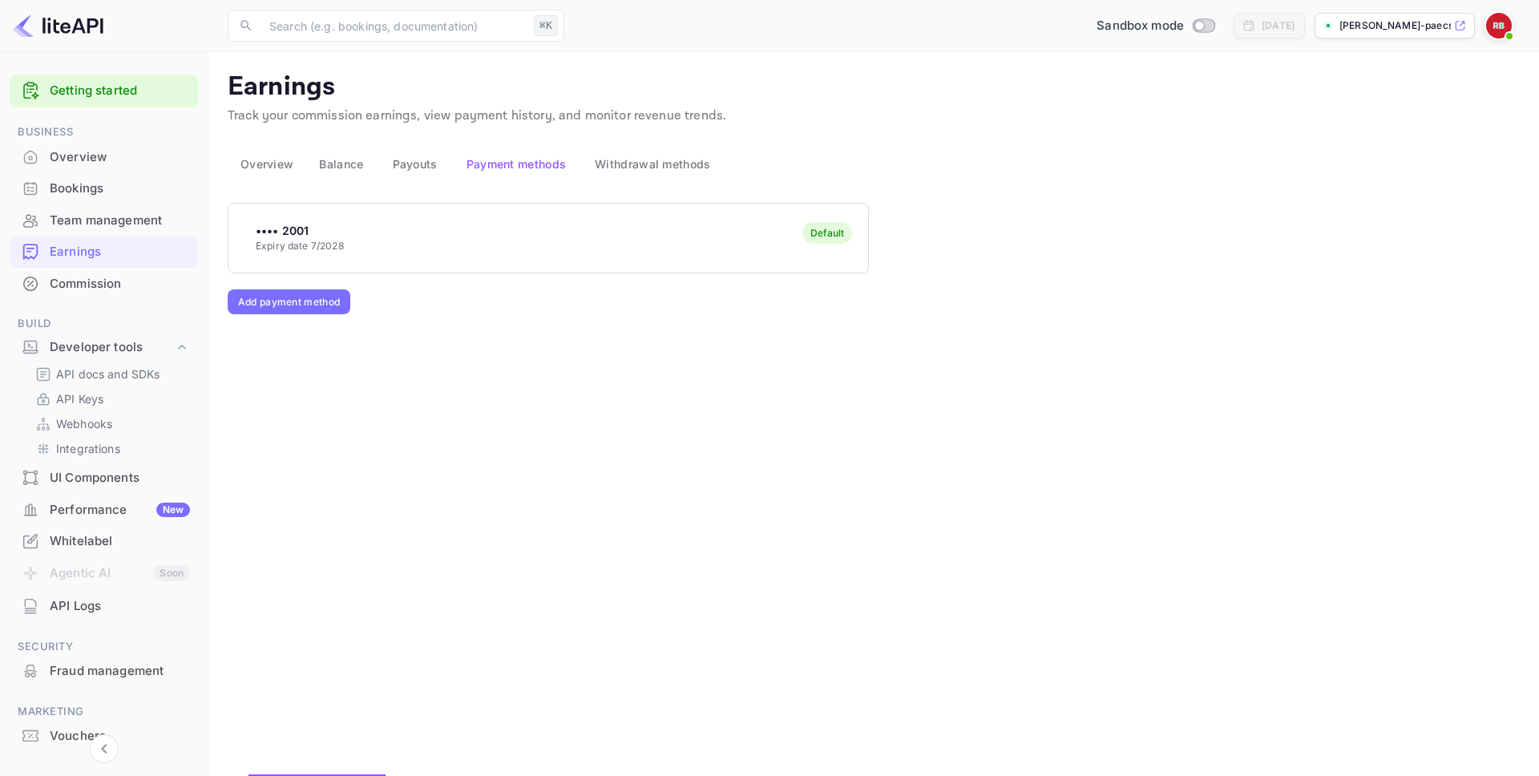
click at [467, 220] on div "•••• 2001 Expiry date 7/2028 Default" at bounding box center [548, 237] width 640 height 63
click at [121, 287] on div "Commission" at bounding box center [120, 284] width 140 height 18
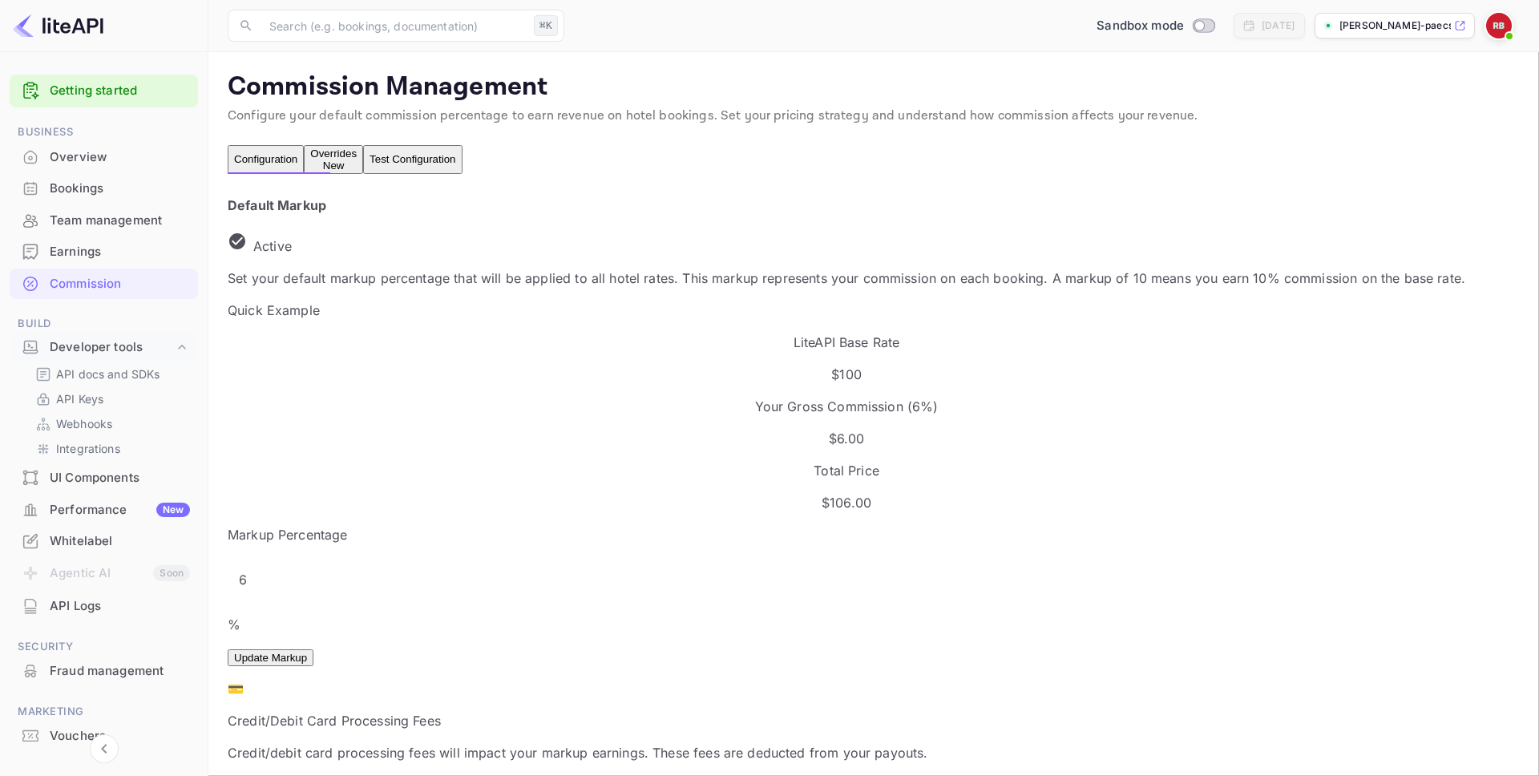
scroll to position [285, 806]
